Goal: Task Accomplishment & Management: Manage account settings

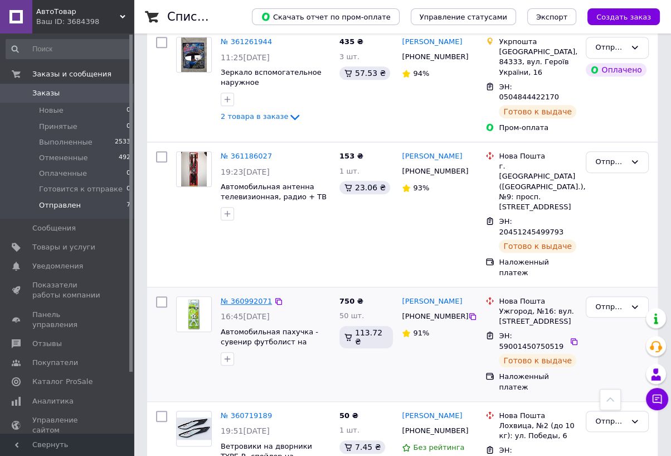
scroll to position [508, 0]
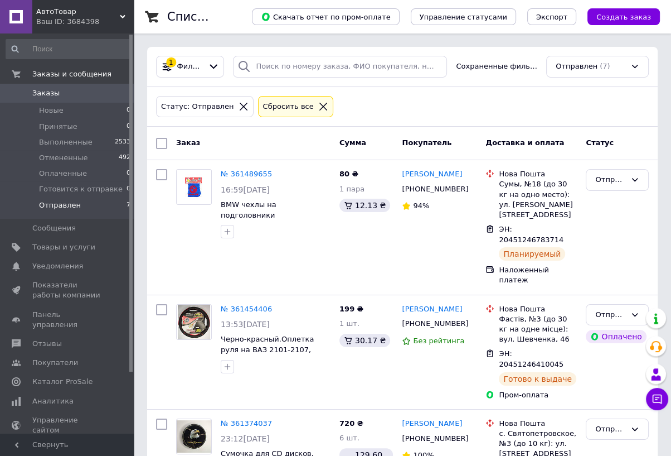
click at [61, 206] on span "Отправлен" at bounding box center [60, 205] width 42 height 10
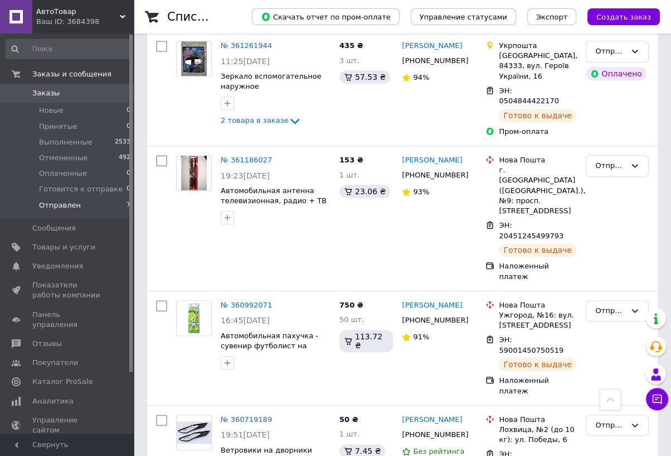
scroll to position [508, 0]
